Goal: Transaction & Acquisition: Purchase product/service

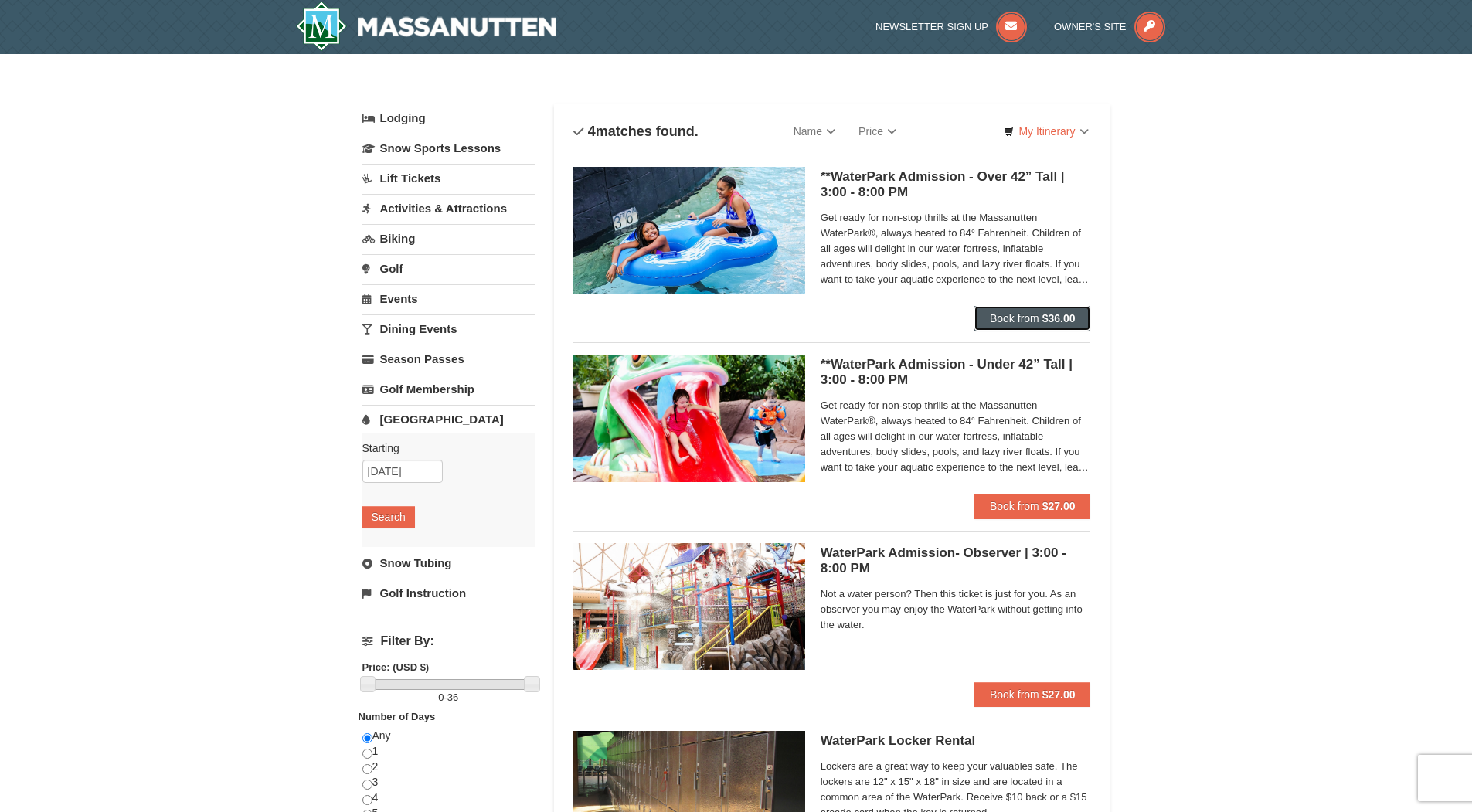
click at [1012, 319] on span "Book from" at bounding box center [1014, 318] width 49 height 12
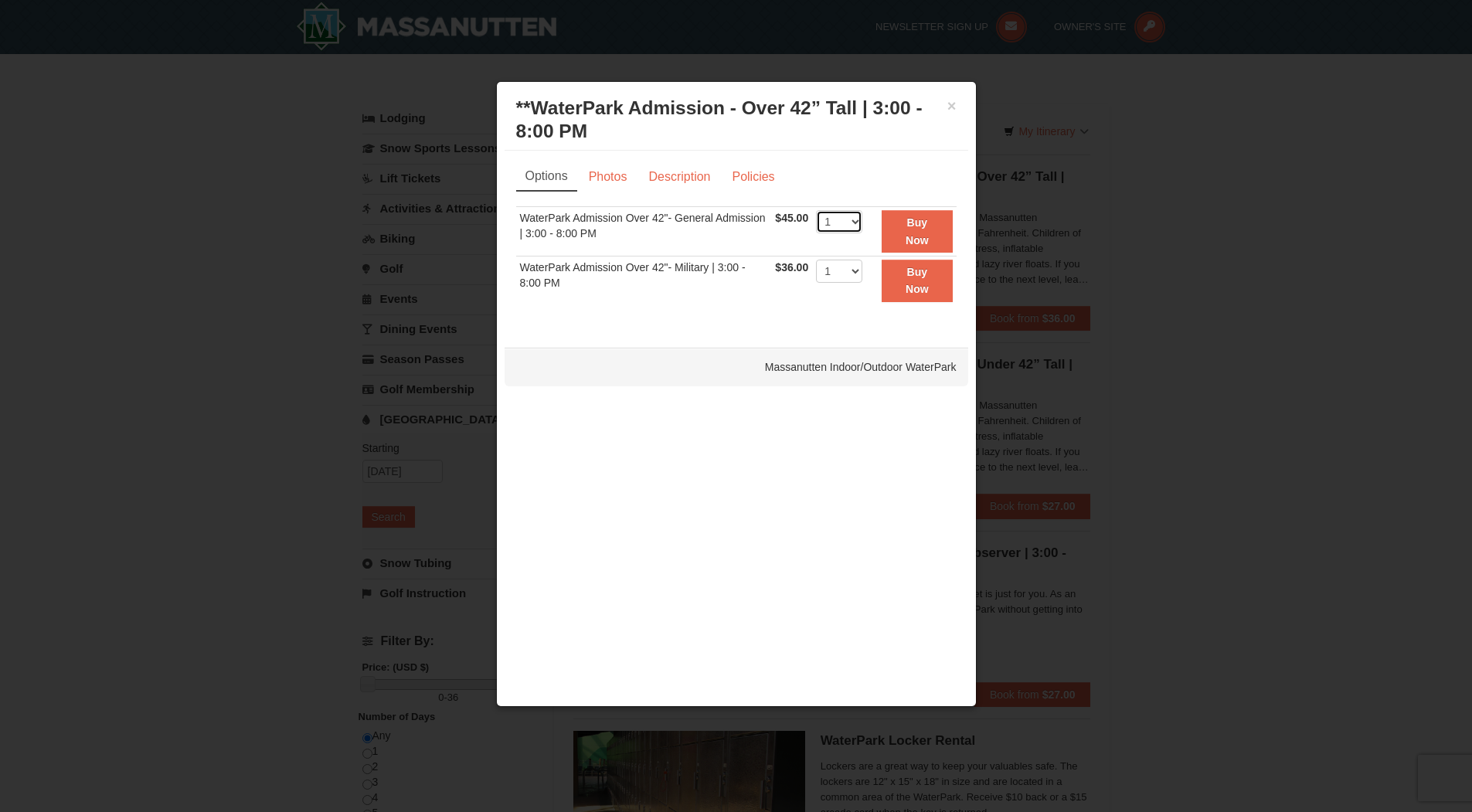
select select "2"
click at [916, 237] on strong "Buy Now" at bounding box center [917, 231] width 23 height 29
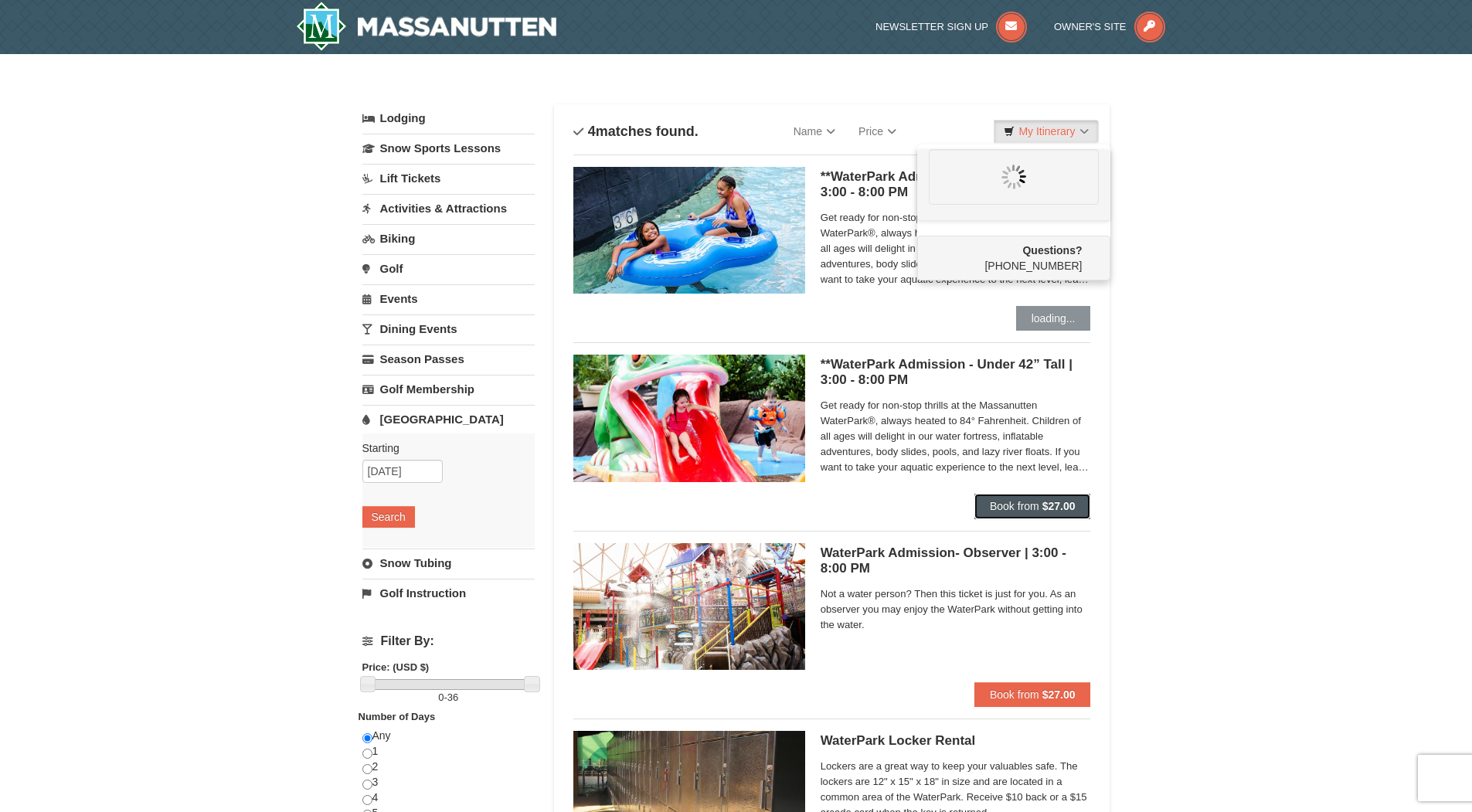
click at [1011, 507] on span "Book from" at bounding box center [1014, 506] width 49 height 12
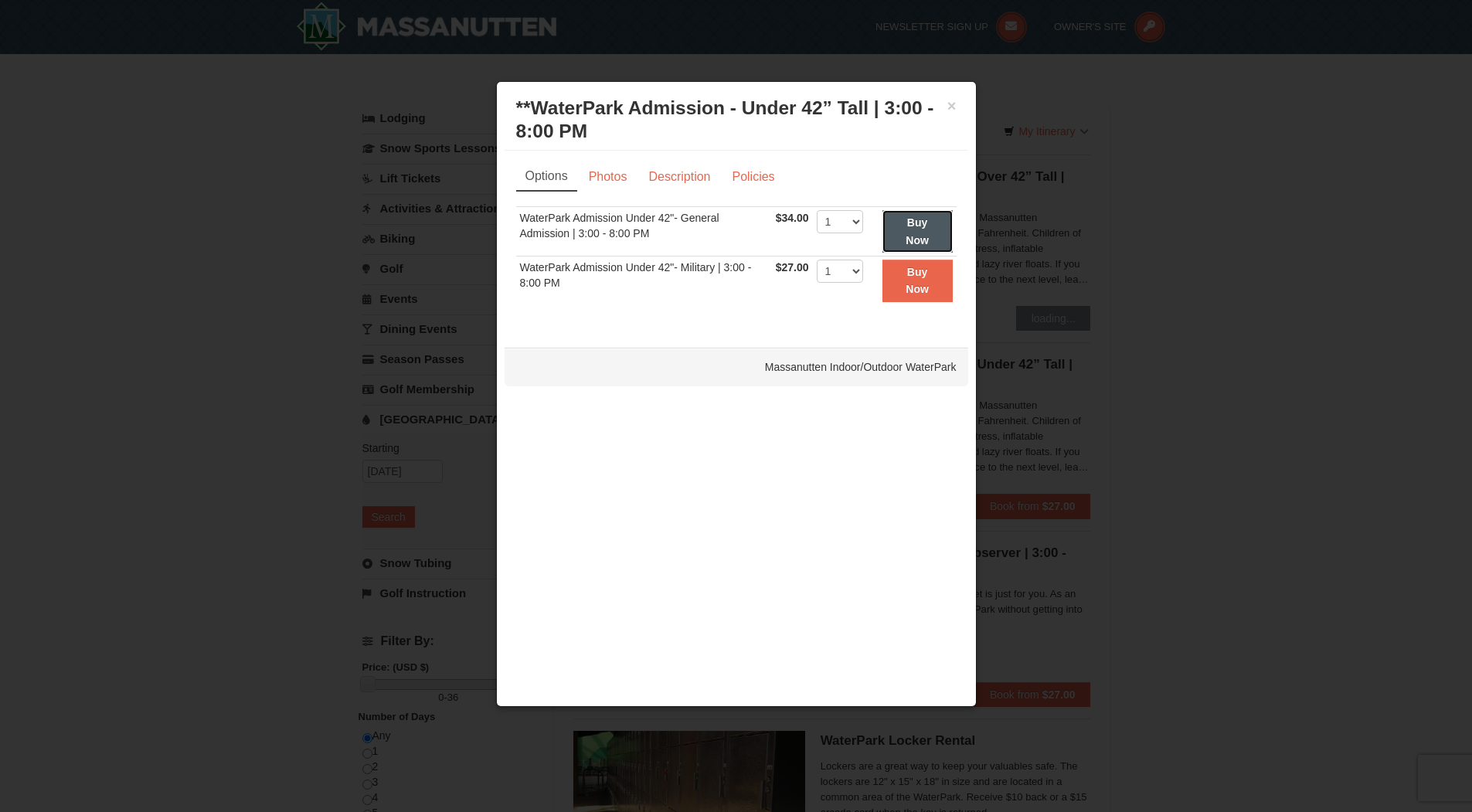
click at [907, 234] on strong "Buy Now" at bounding box center [917, 231] width 23 height 29
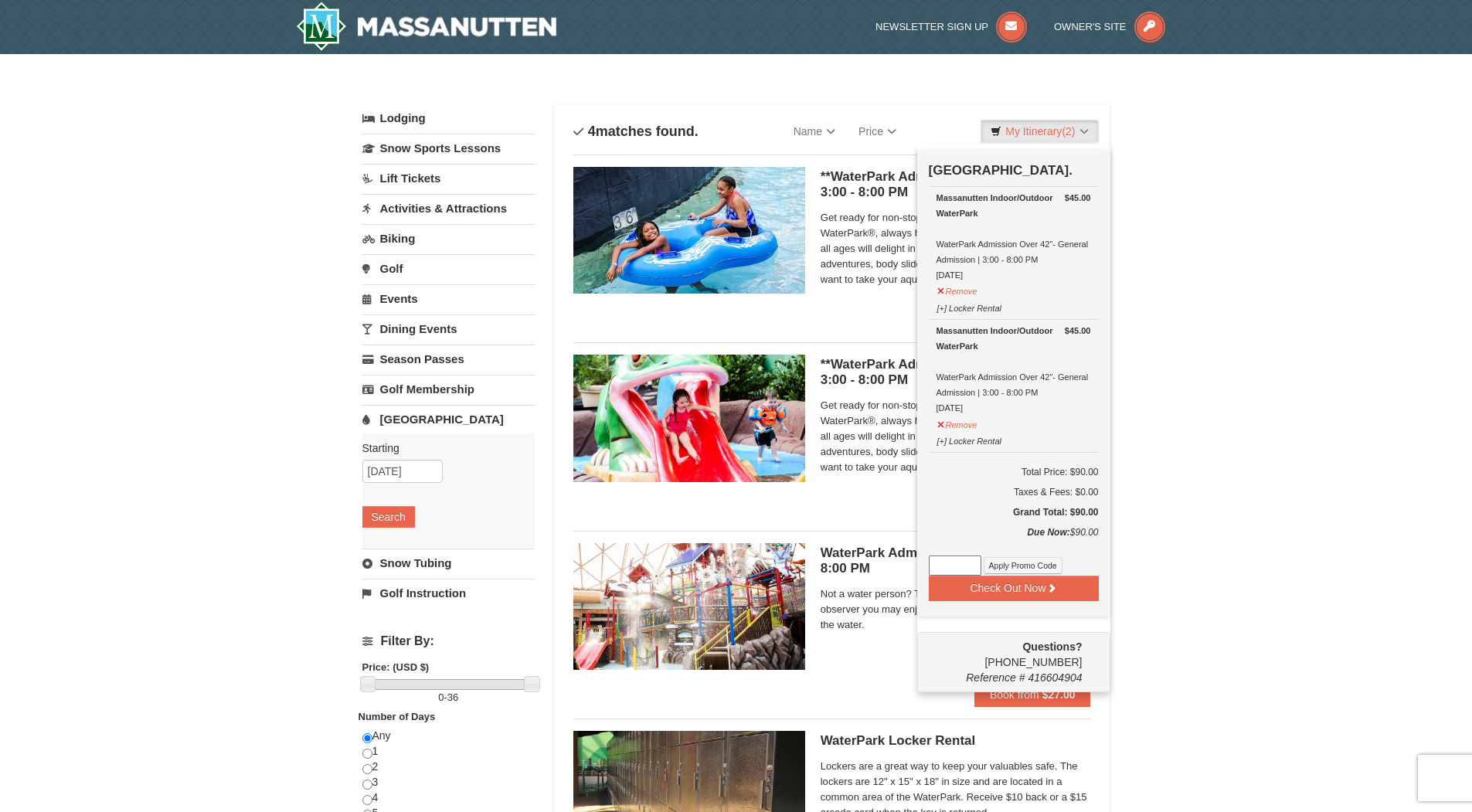
click at [1143, 237] on div "× Categories List Filter My Itinerary (2) Check Out Now [GEOGRAPHIC_DATA]. $45.…" at bounding box center [736, 516] width 1472 height 925
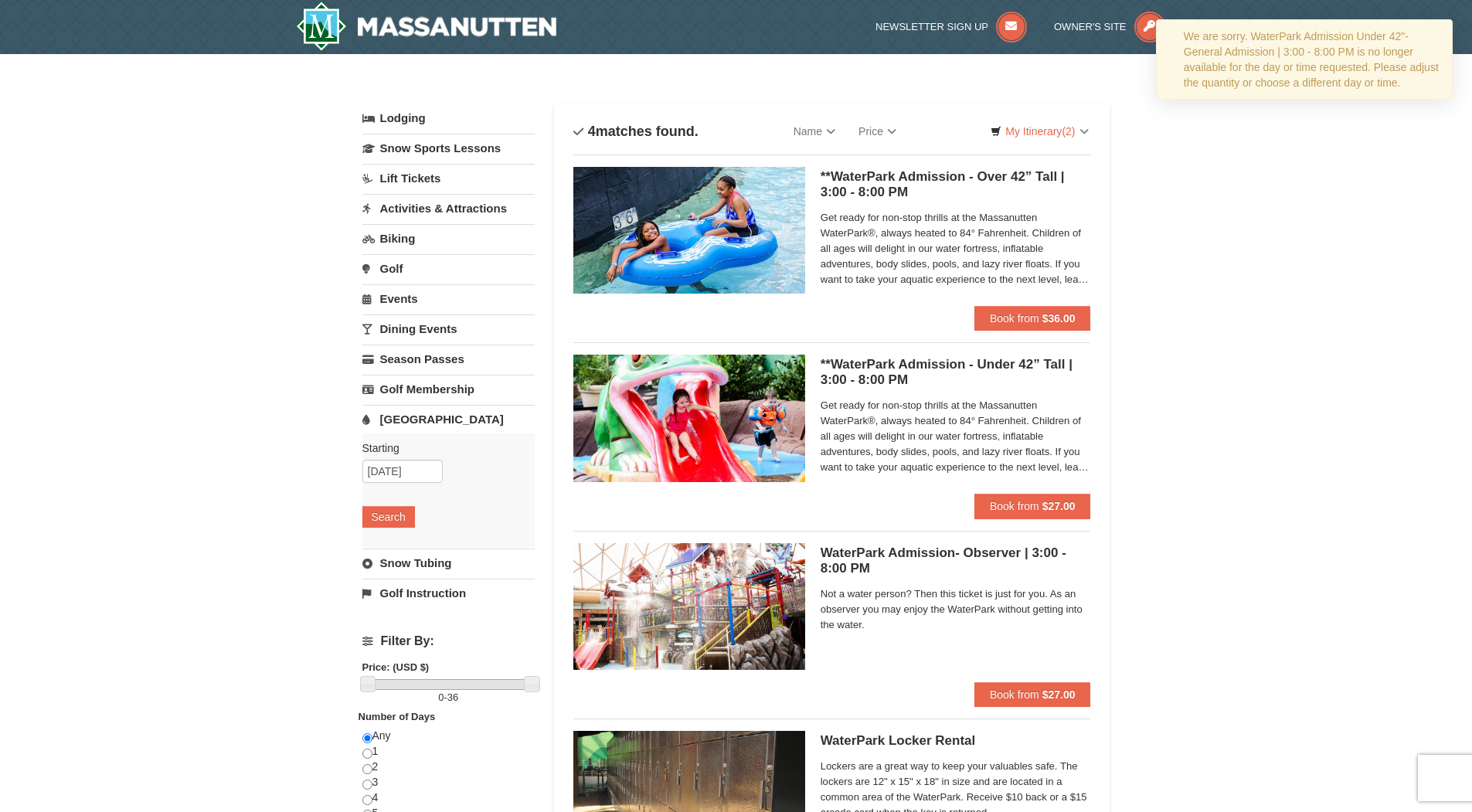
click at [1210, 391] on div "× Categories List Filter My Itinerary (2) Check Out Now [GEOGRAPHIC_DATA]. $45.…" at bounding box center [736, 516] width 1472 height 925
click at [999, 509] on span "Book from" at bounding box center [1014, 506] width 49 height 12
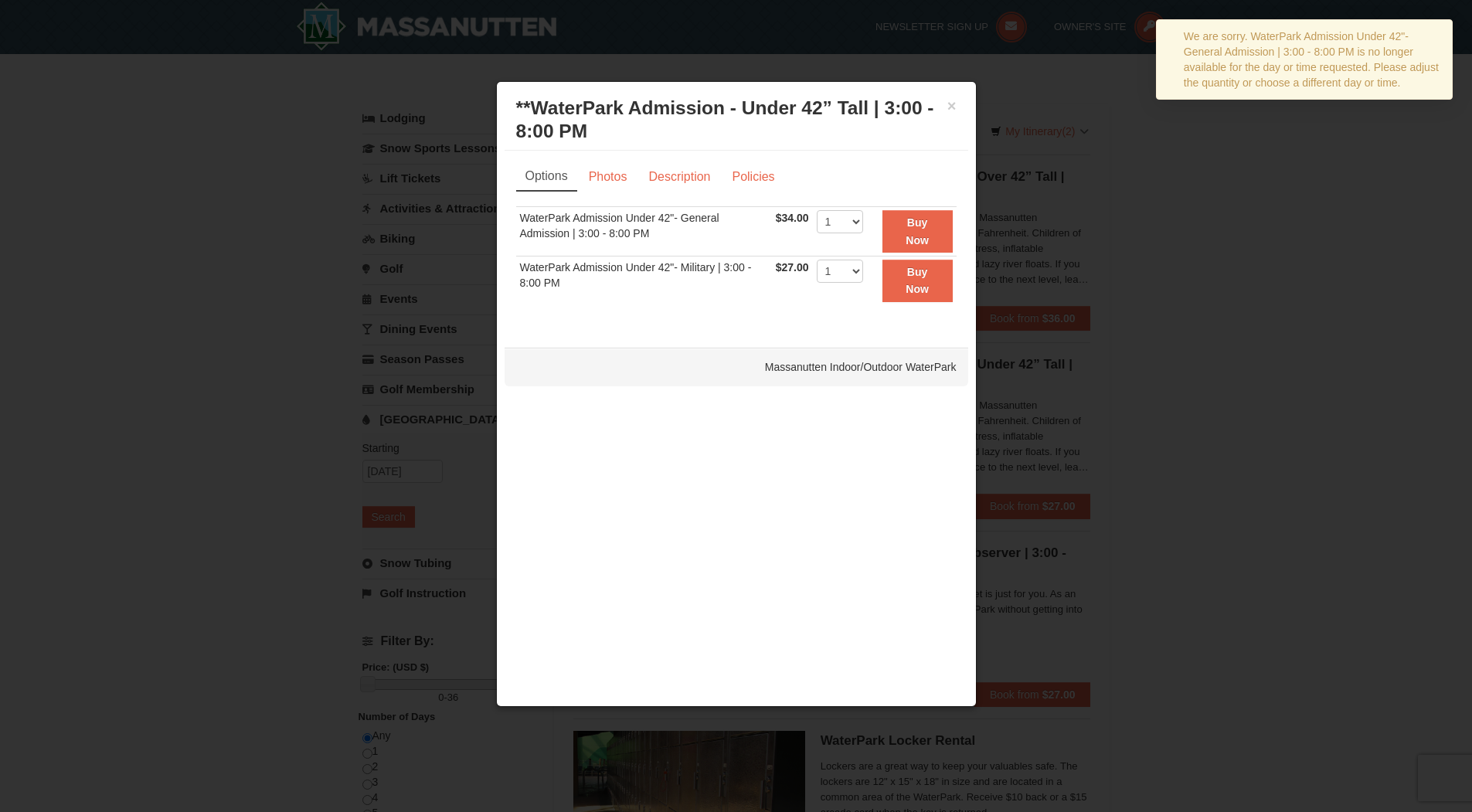
click at [865, 224] on td "1 2 3 4 5 6 7 8 9 10 11 12 13 14 15 16 17 18 19 20 21 22 23 24 25" at bounding box center [839, 231] width 54 height 49
click at [914, 233] on strong "Buy Now" at bounding box center [917, 231] width 23 height 29
